Goal: Complete application form

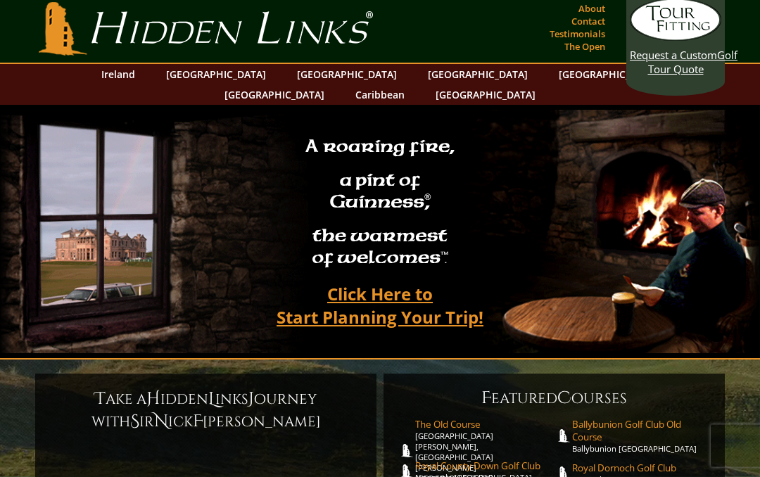
scroll to position [1, 0]
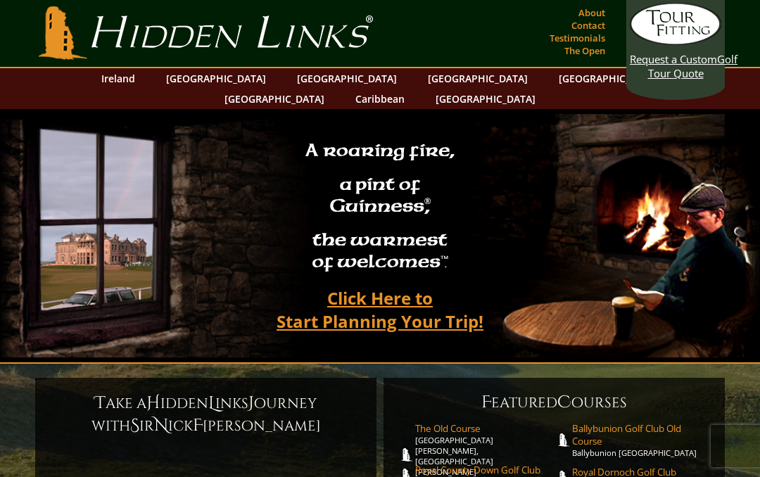
click at [142, 84] on link "Ireland" at bounding box center [118, 78] width 48 height 20
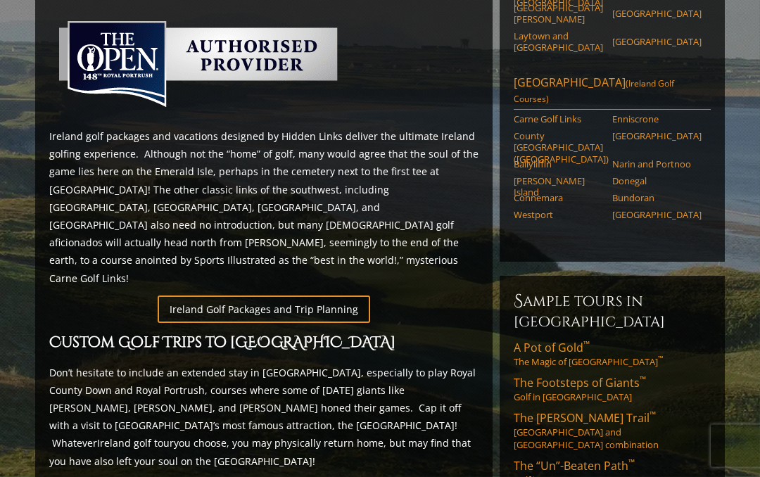
scroll to position [663, 0]
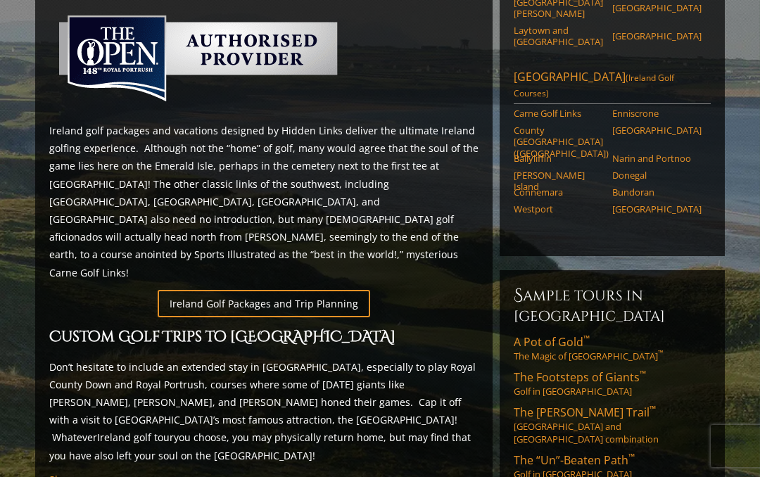
click at [278, 290] on link "Ireland Golf Packages and Trip Planning" at bounding box center [264, 303] width 213 height 27
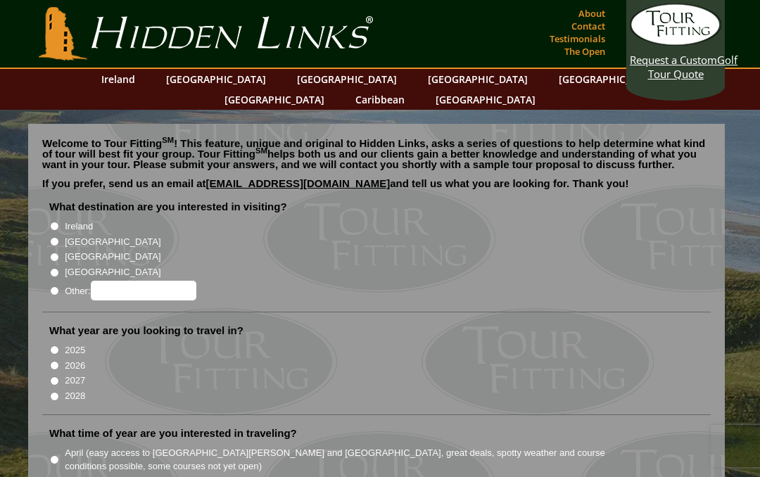
click at [236, 39] on link "Hidden Links Golf" at bounding box center [205, 33] width 341 height 53
click at [68, 220] on label "Ireland" at bounding box center [79, 227] width 28 height 14
click at [59, 222] on input "Ireland" at bounding box center [54, 226] width 9 height 9
radio input "true"
click at [59, 361] on input "2026" at bounding box center [54, 365] width 9 height 9
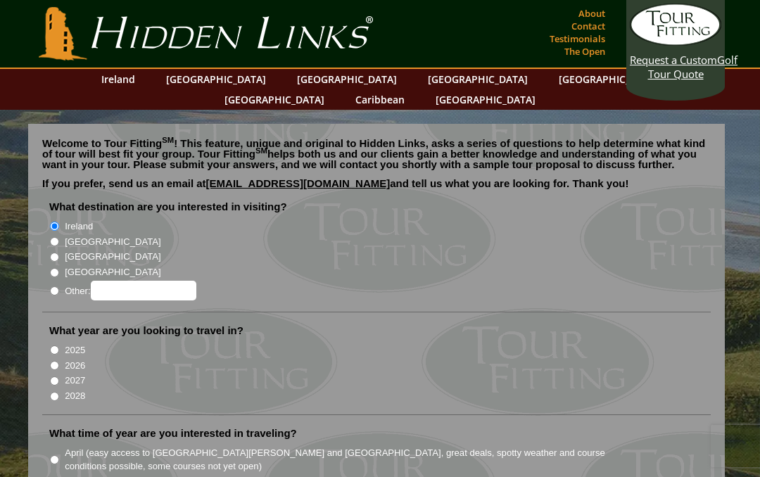
radio input "true"
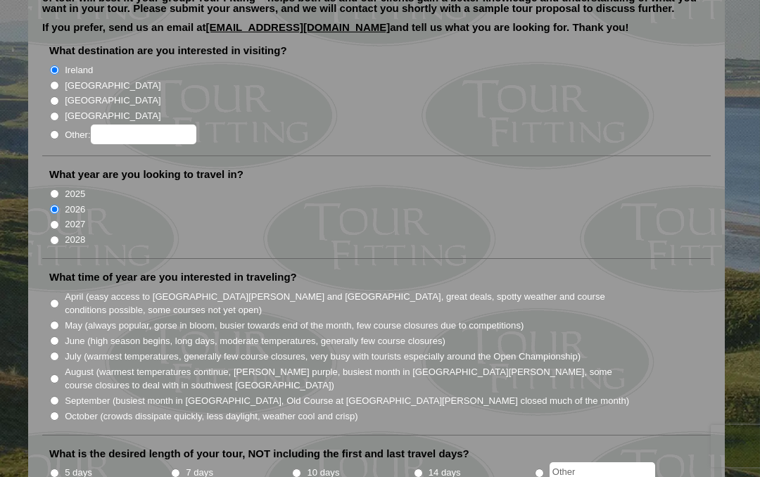
scroll to position [150, 0]
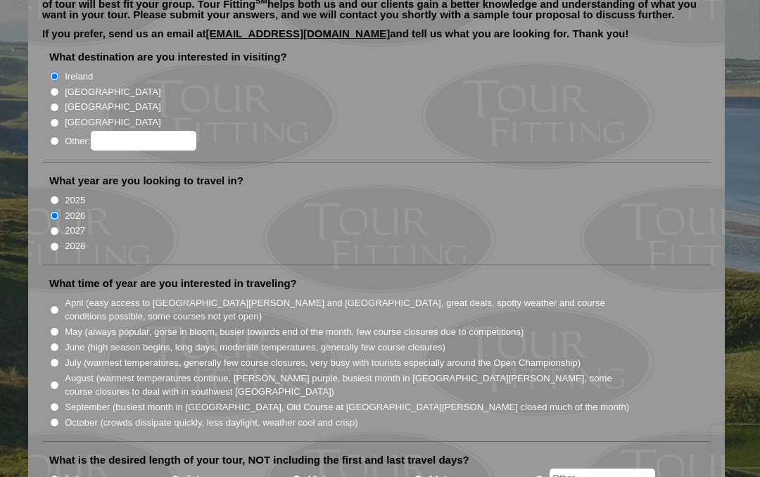
click at [68, 341] on label "June (high season begins, long days, moderate temperatures, generally few cours…" at bounding box center [255, 348] width 381 height 14
click at [59, 343] on input "June (high season begins, long days, moderate temperatures, generally few cours…" at bounding box center [54, 347] width 9 height 9
radio input "true"
click at [180, 475] on input "7 days" at bounding box center [175, 479] width 9 height 9
radio input "true"
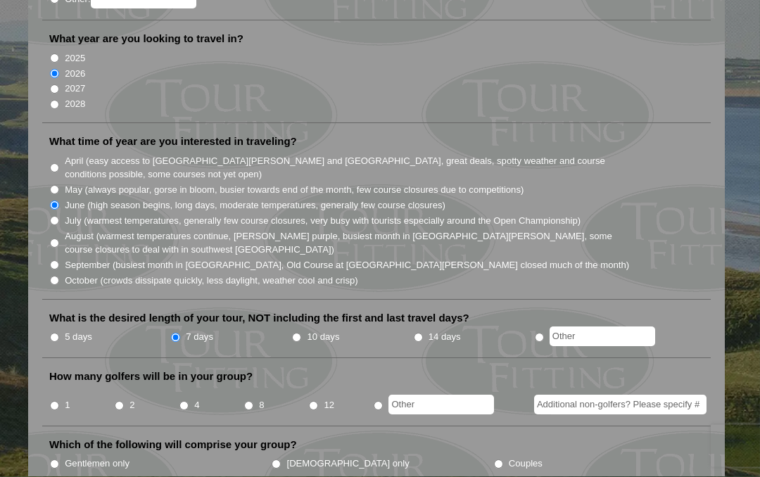
scroll to position [294, 0]
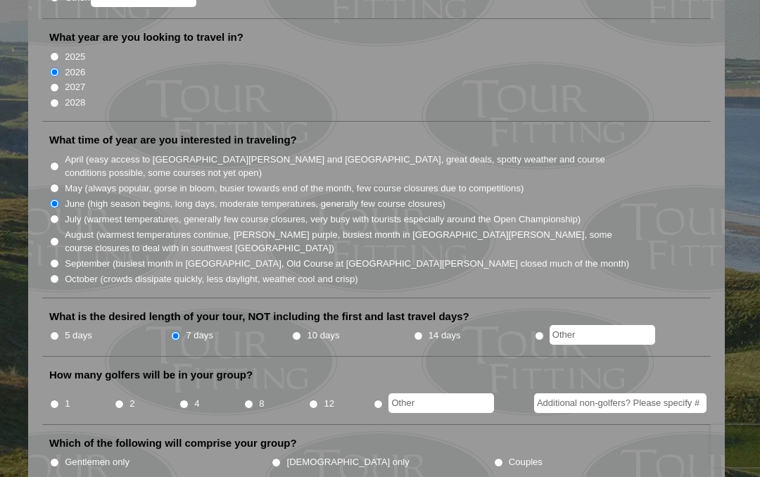
click at [183, 400] on input "4" at bounding box center [183, 404] width 9 height 9
radio input "true"
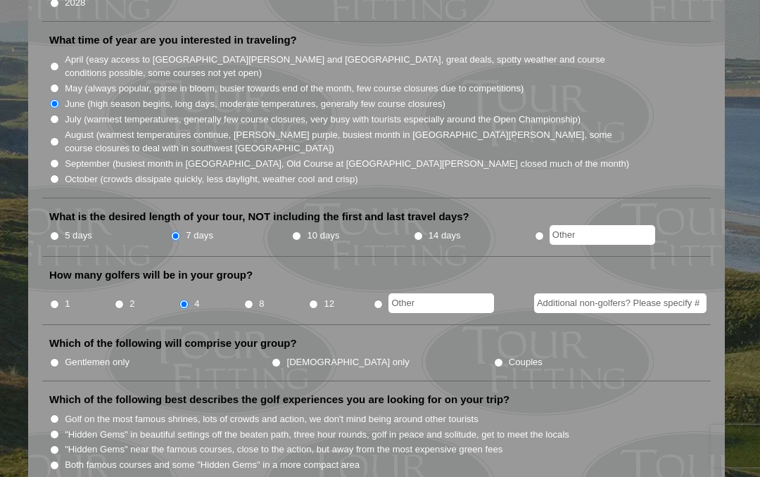
scroll to position [394, 0]
click at [58, 358] on input "Gentlemen only" at bounding box center [54, 362] width 9 height 9
radio input "true"
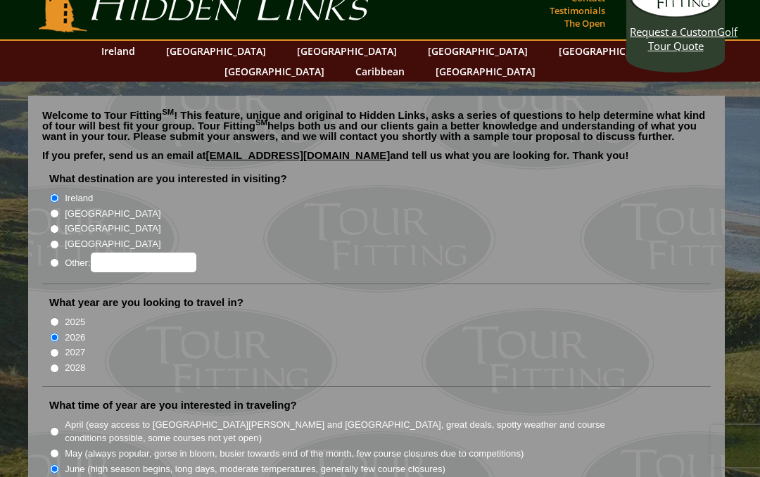
scroll to position [0, 0]
